Goal: Information Seeking & Learning: Learn about a topic

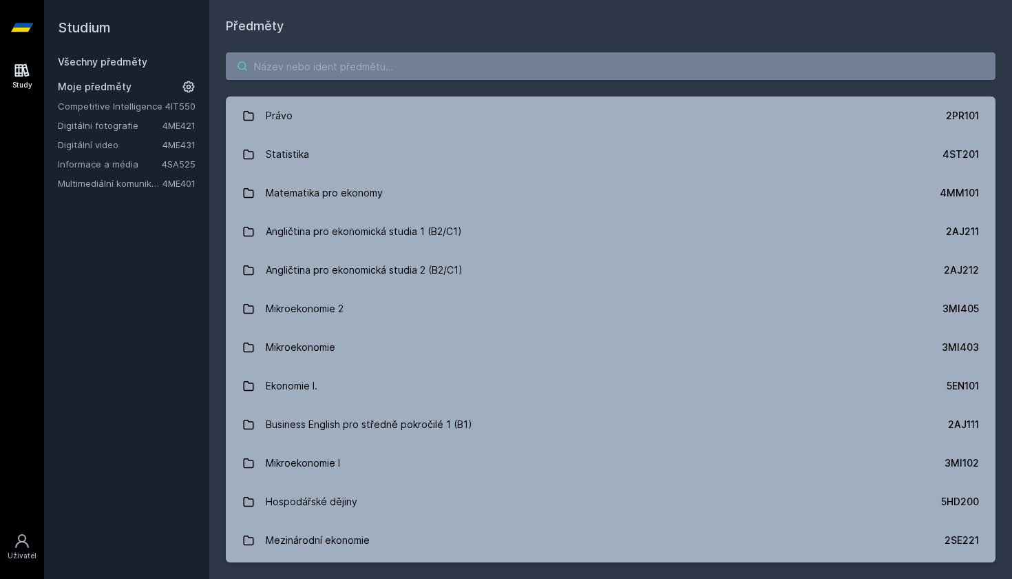
click at [398, 53] on input "search" at bounding box center [611, 66] width 770 height 28
paste input "Konsolidovaná účetní závěrka v praxi"
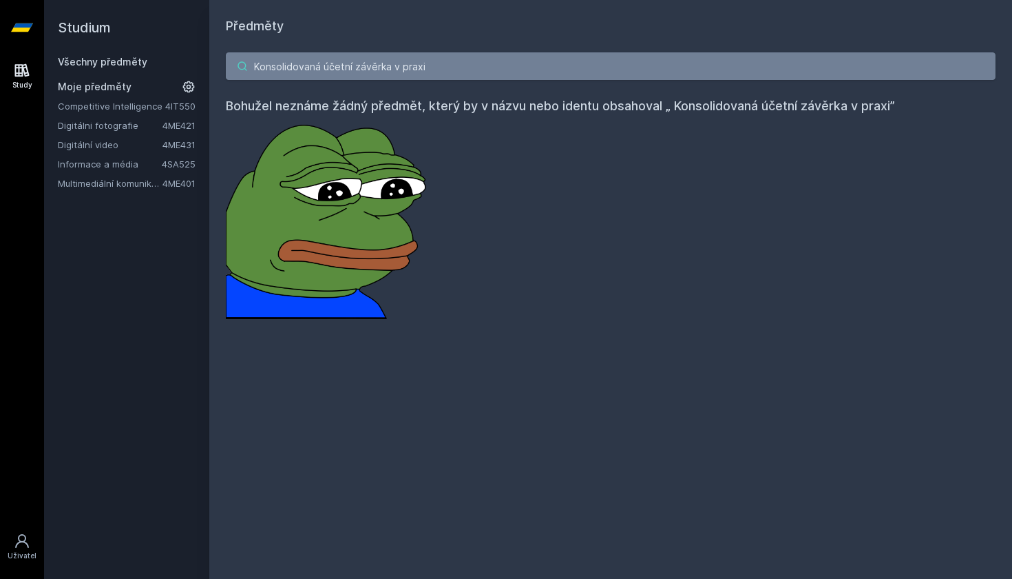
type input "Konsolidovaná účetní závěrka v praxi"
click at [108, 59] on link "Všechny předměty" at bounding box center [103, 62] width 90 height 12
click at [472, 63] on input "Konsolidovaná účetní závěrka v praxi" at bounding box center [611, 66] width 770 height 28
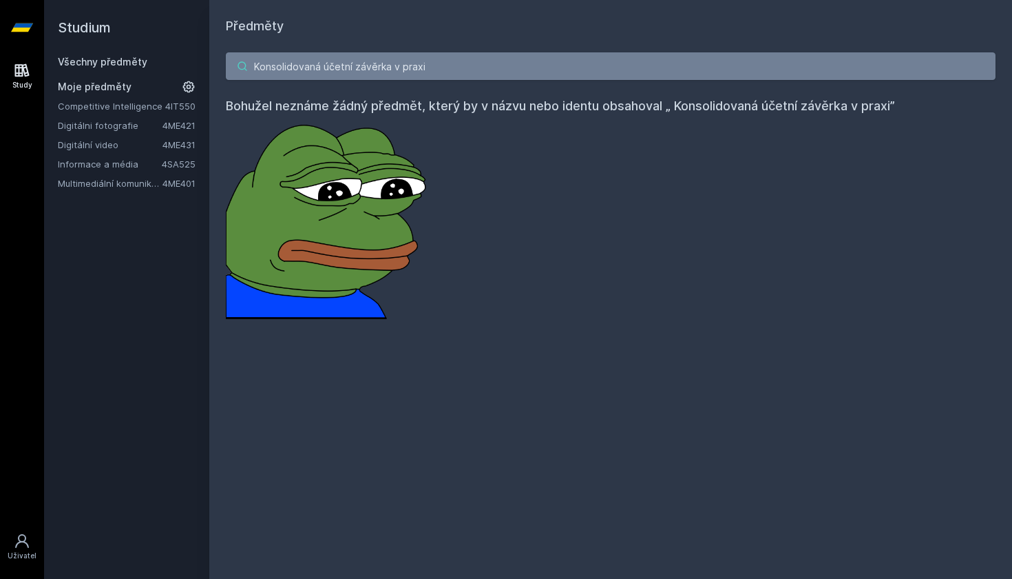
click at [472, 63] on input "Konsolidovaná účetní závěrka v praxi" at bounding box center [611, 66] width 770 height 28
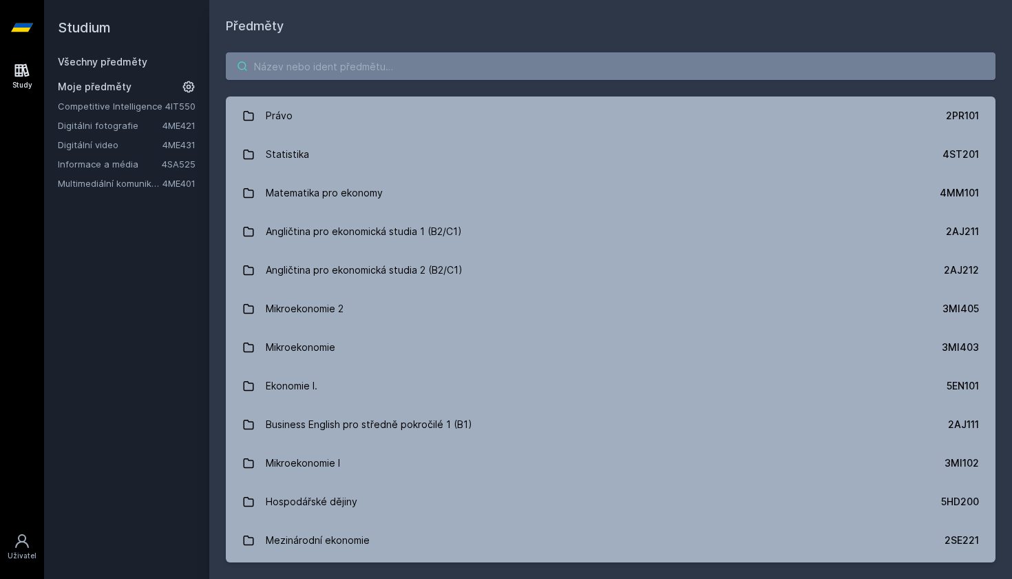
click at [400, 72] on input "search" at bounding box center [611, 66] width 770 height 28
paste input "1FU471"
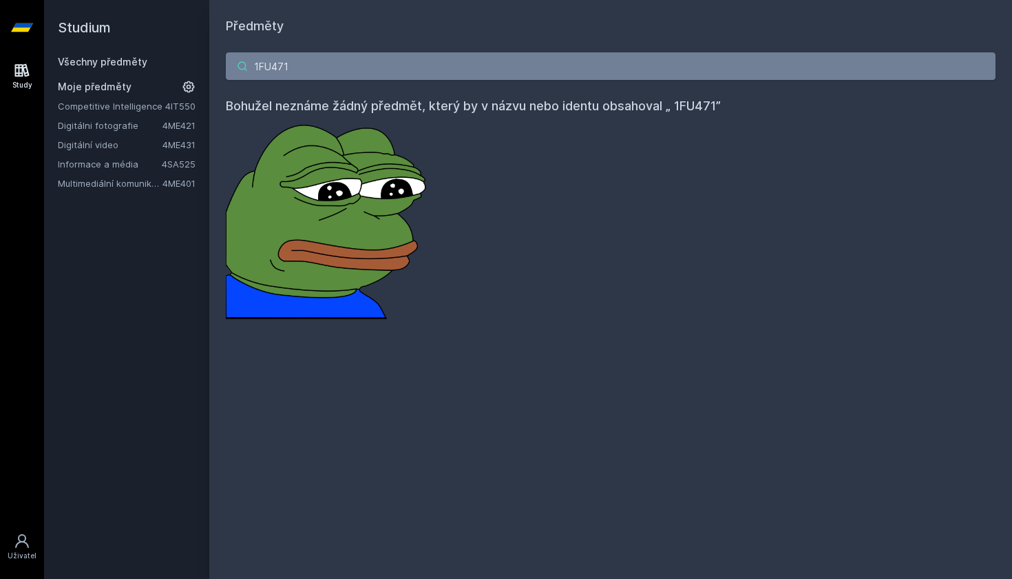
click at [261, 66] on input "1FU471" at bounding box center [611, 66] width 770 height 28
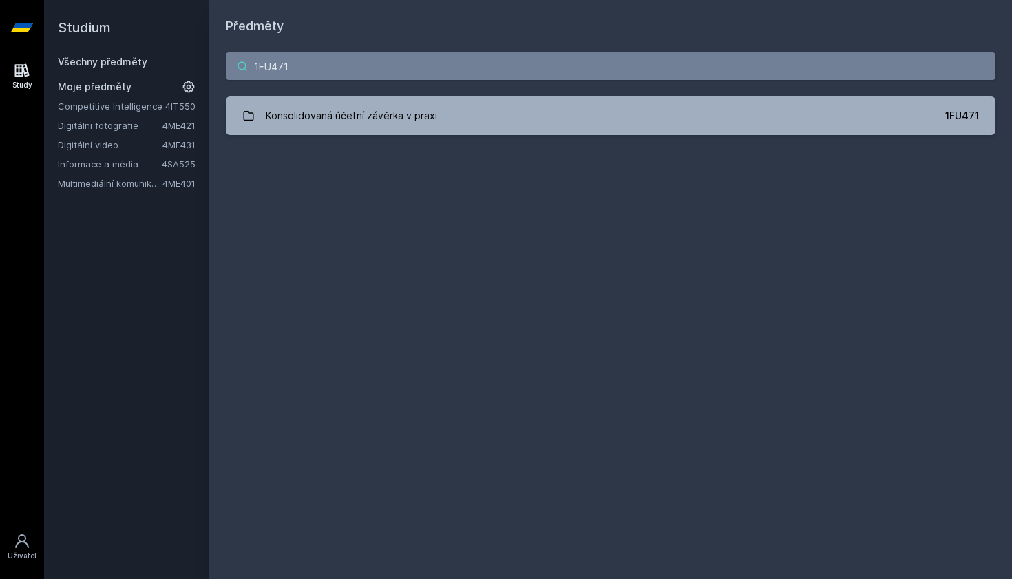
type input "1FU471"
click at [452, 145] on div "1FU471 Konsolidovaná účetní závěrka v praxi 1FU471 Jejda, něco se pokazilo." at bounding box center [610, 94] width 803 height 116
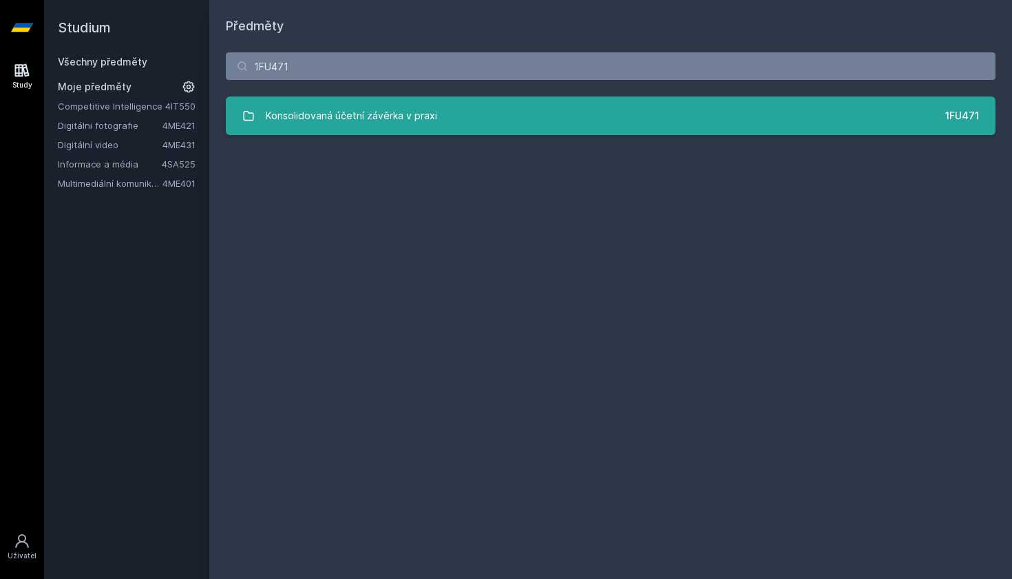
click at [436, 126] on link "Konsolidovaná účetní závěrka v praxi 1FU471" at bounding box center [611, 115] width 770 height 39
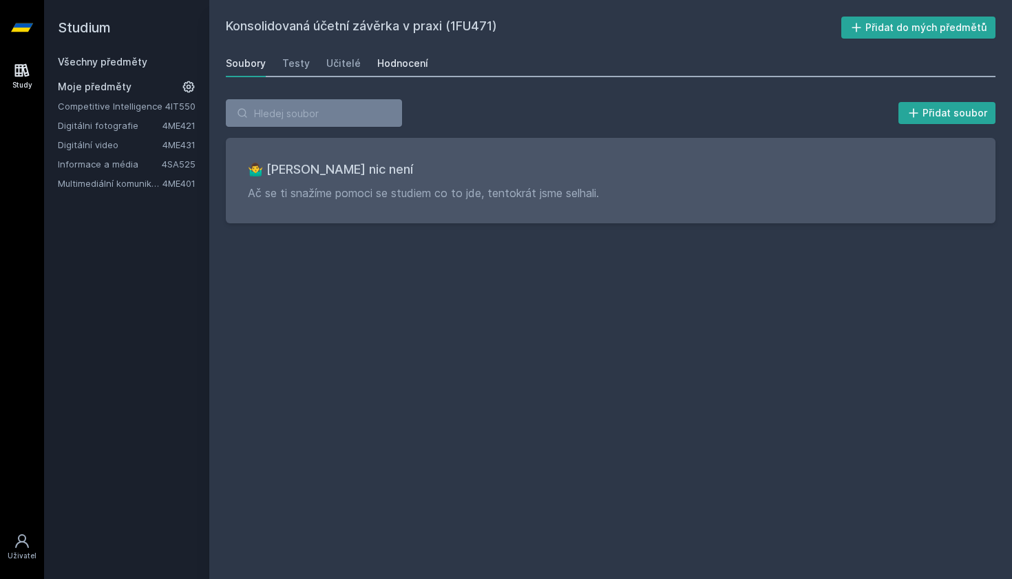
click at [397, 66] on div "Hodnocení" at bounding box center [402, 63] width 51 height 14
